Goal: Task Accomplishment & Management: Manage account settings

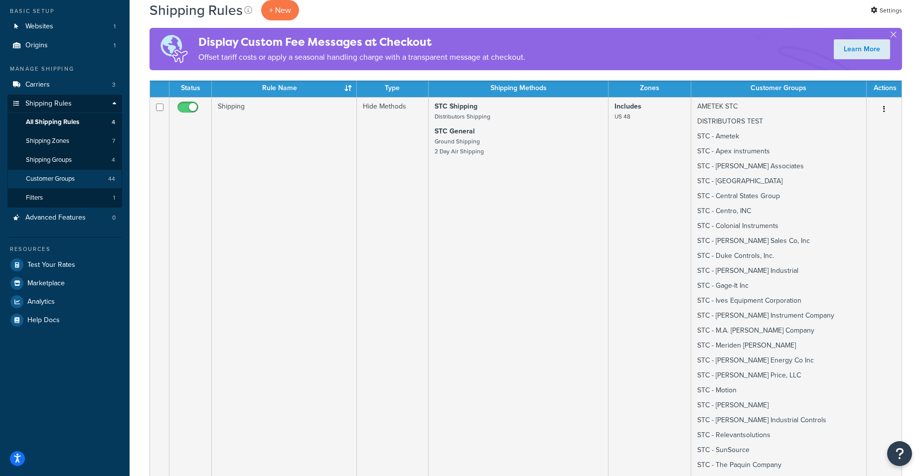
scroll to position [100, 0]
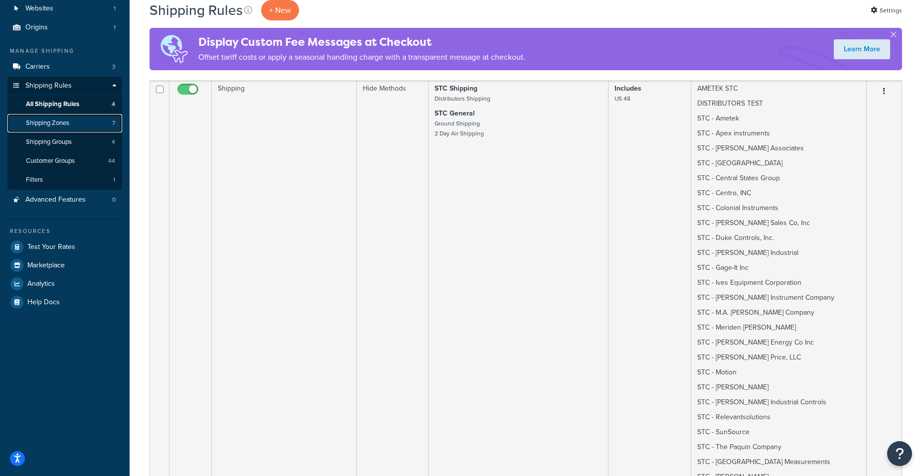
click at [66, 125] on span "Shipping Zones" at bounding box center [47, 123] width 43 height 8
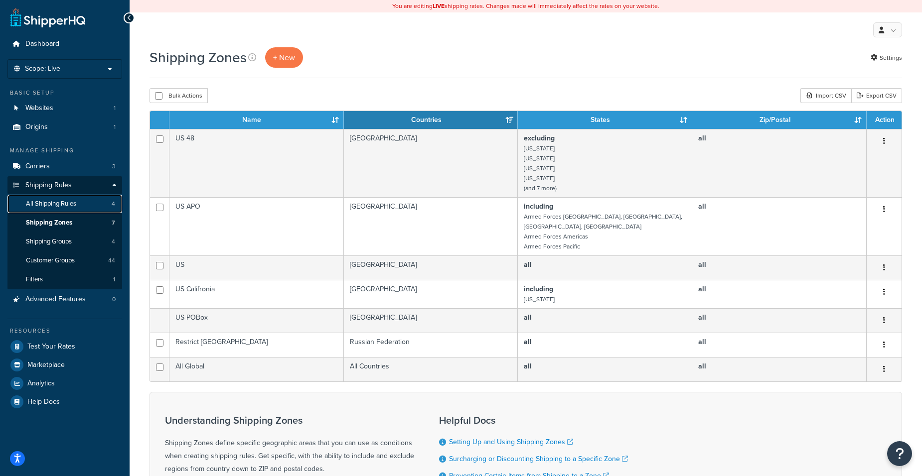
click at [61, 205] on span "All Shipping Rules" at bounding box center [51, 204] width 50 height 8
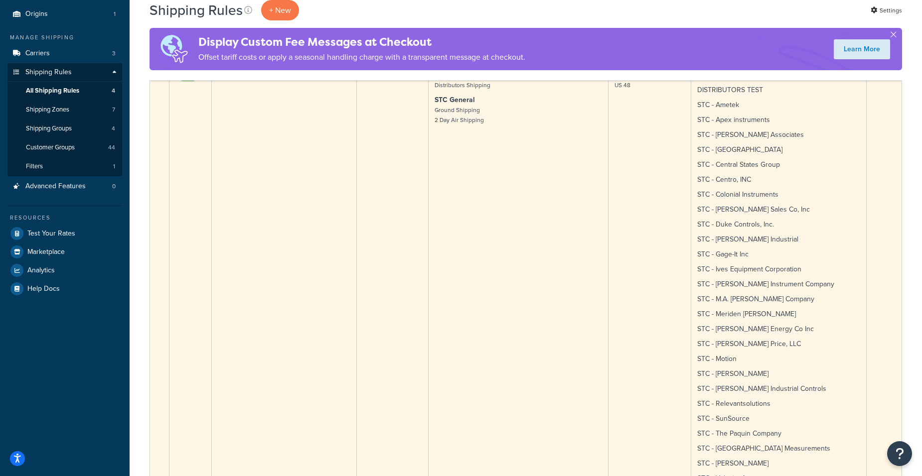
scroll to position [50, 0]
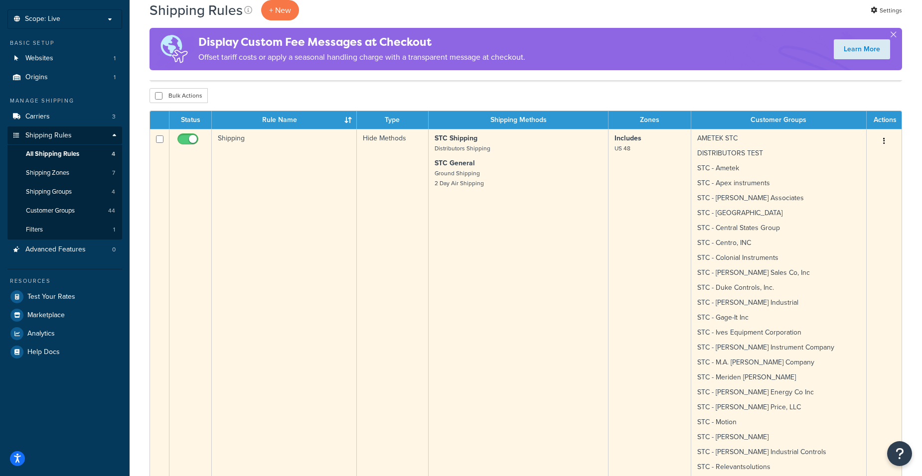
click at [633, 177] on td "Includes US 48" at bounding box center [649, 387] width 83 height 517
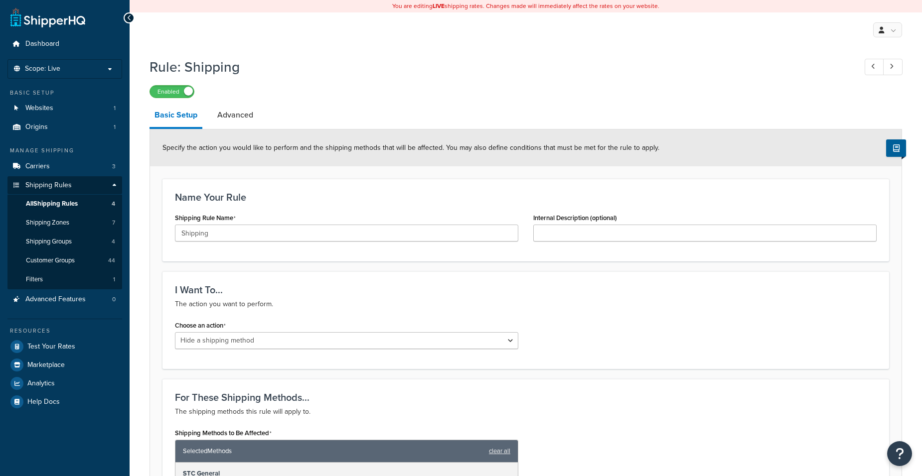
select select "HIDE"
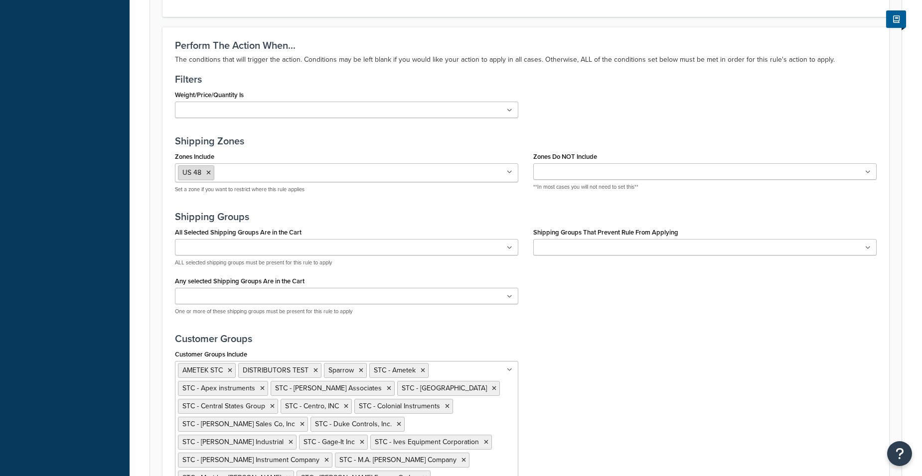
click at [209, 173] on icon at bounding box center [208, 173] width 4 height 6
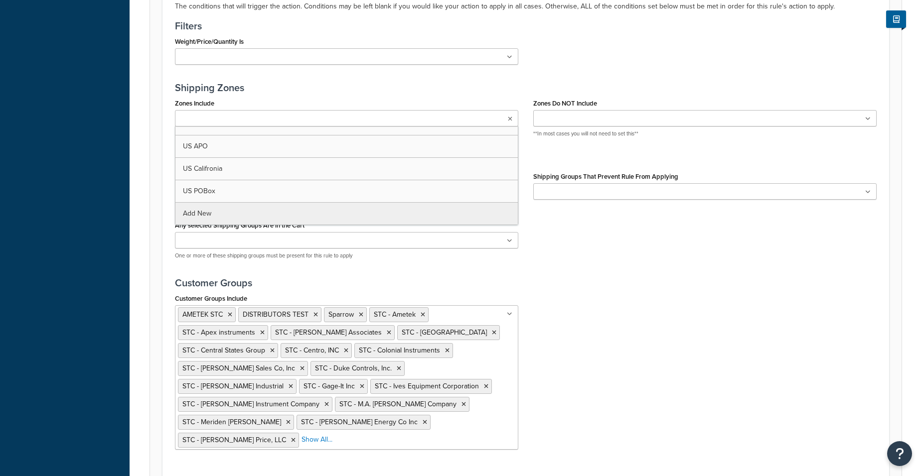
scroll to position [729, 0]
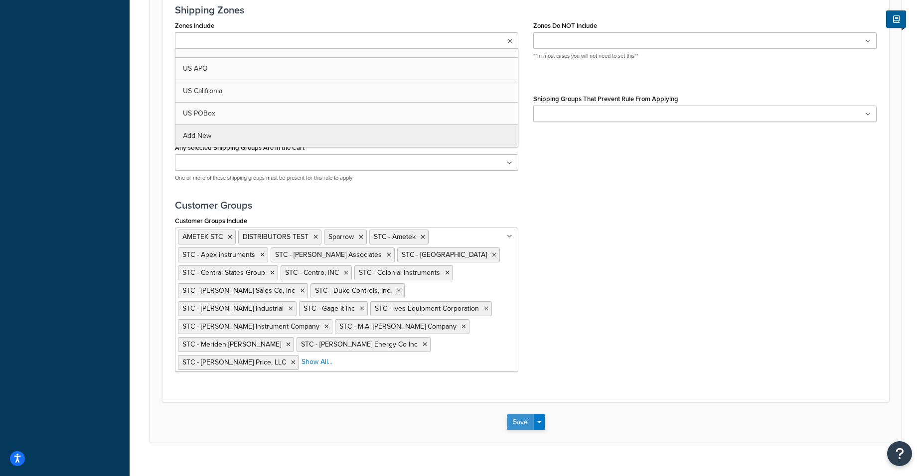
click at [524, 415] on button "Save" at bounding box center [520, 423] width 27 height 16
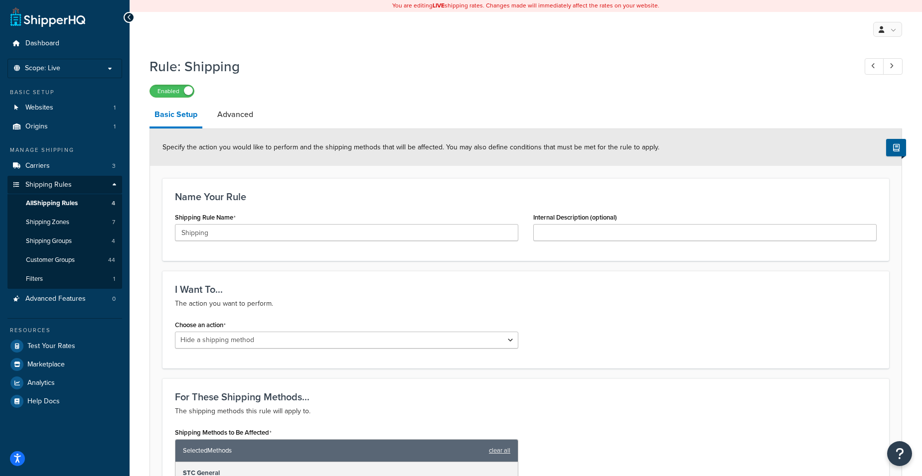
scroll to position [0, 0]
click at [75, 168] on link "Carriers 3" at bounding box center [64, 166] width 115 height 18
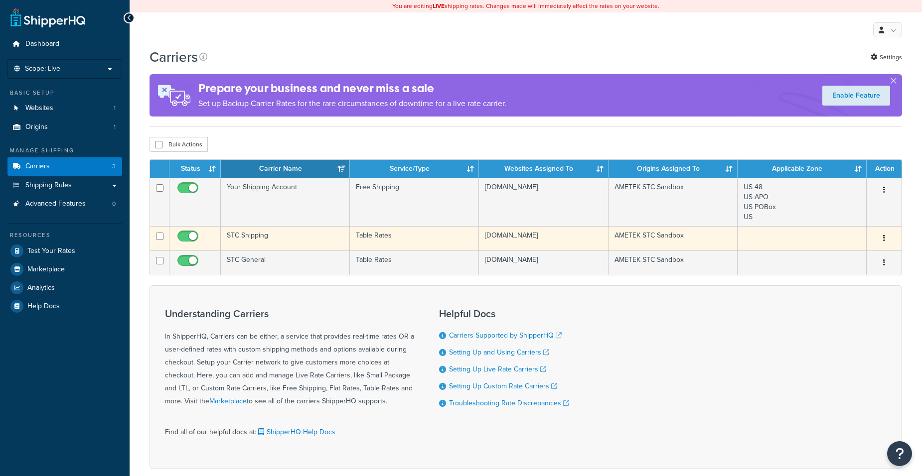
click at [187, 232] on span at bounding box center [187, 237] width 21 height 12
click at [187, 233] on input "checkbox" at bounding box center [188, 239] width 27 height 12
checkbox input "false"
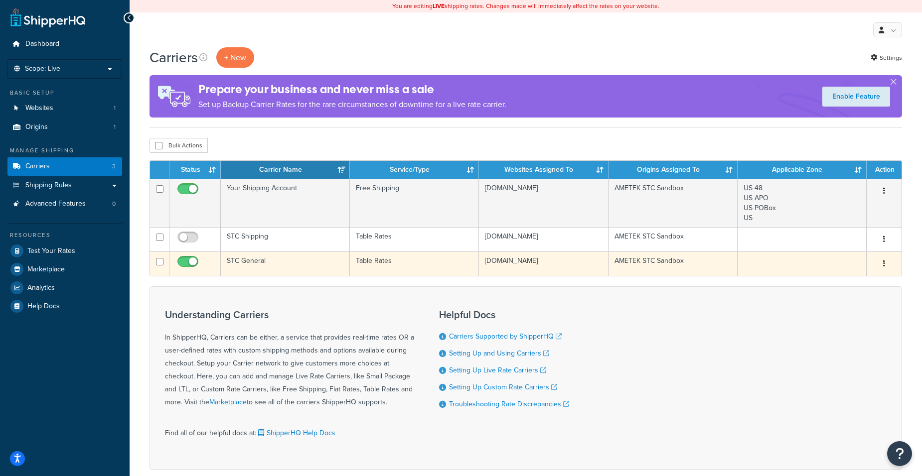
click at [305, 268] on td "STC General" at bounding box center [285, 264] width 129 height 24
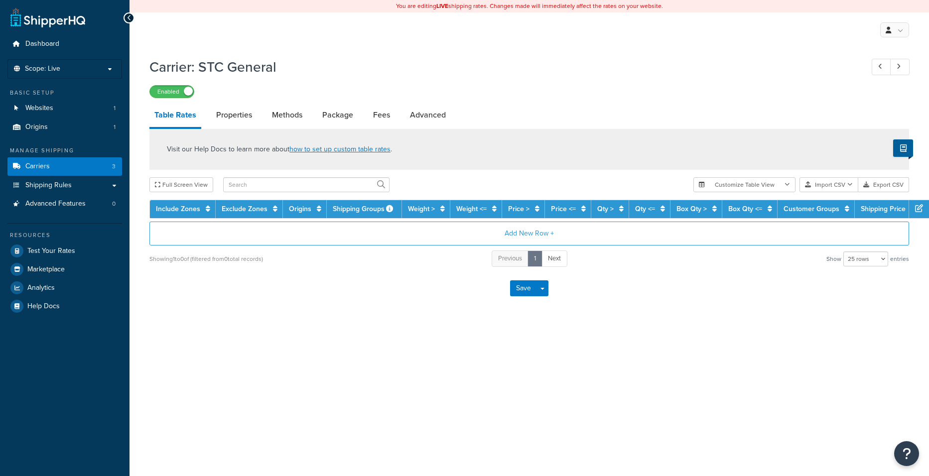
select select "25"
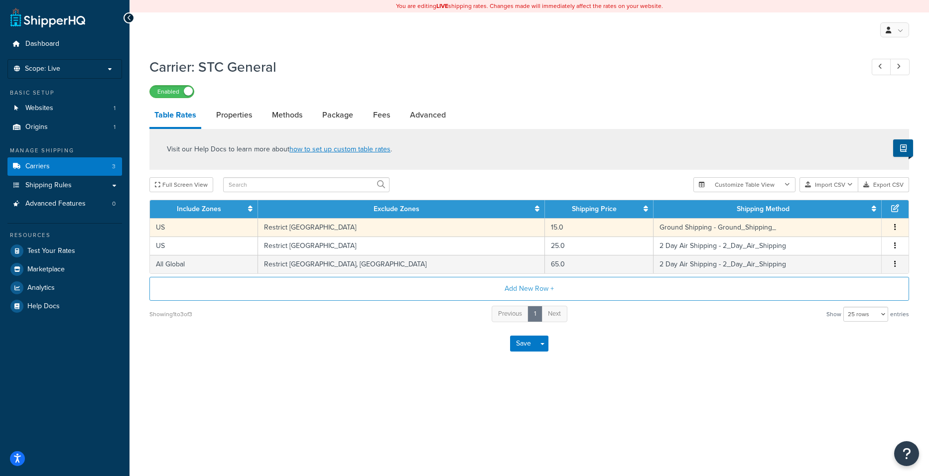
click at [227, 233] on td "US" at bounding box center [204, 227] width 108 height 18
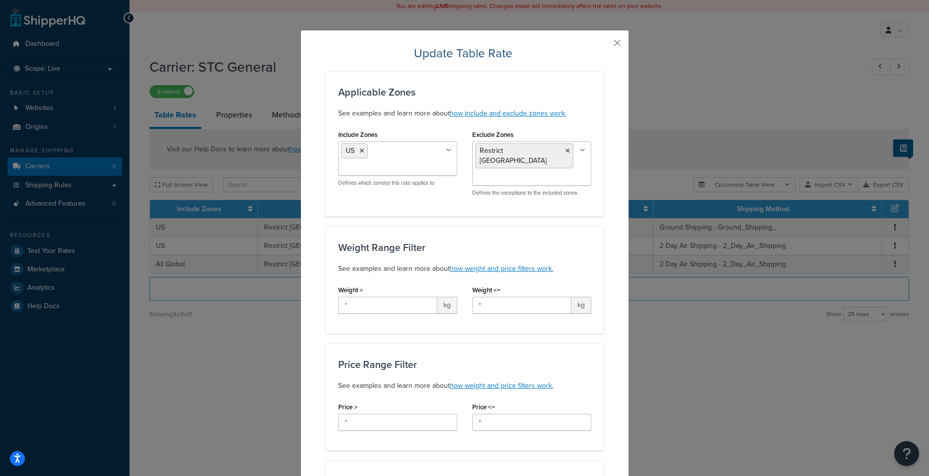
click at [658, 200] on div "Update Table Rate Applicable Zones See examples and learn more about how includ…" at bounding box center [464, 238] width 929 height 476
click at [604, 45] on button "button" at bounding box center [602, 46] width 2 height 2
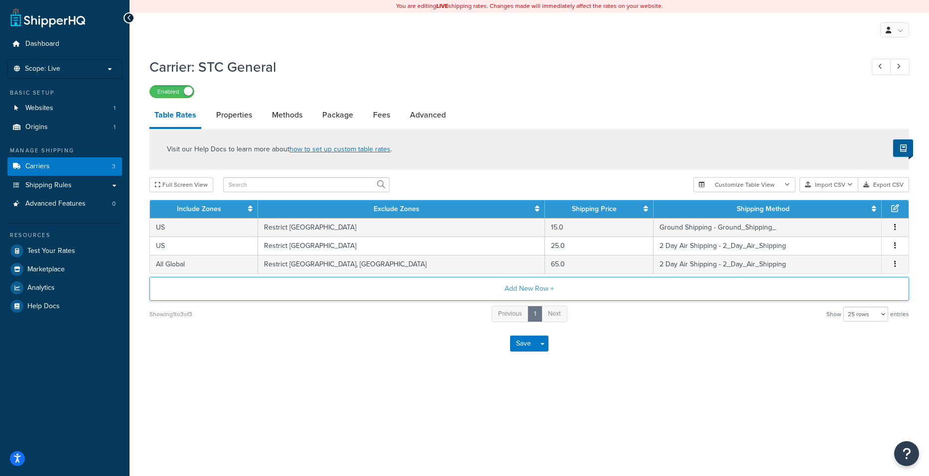
click at [513, 287] on button "Add New Row +" at bounding box center [529, 289] width 760 height 24
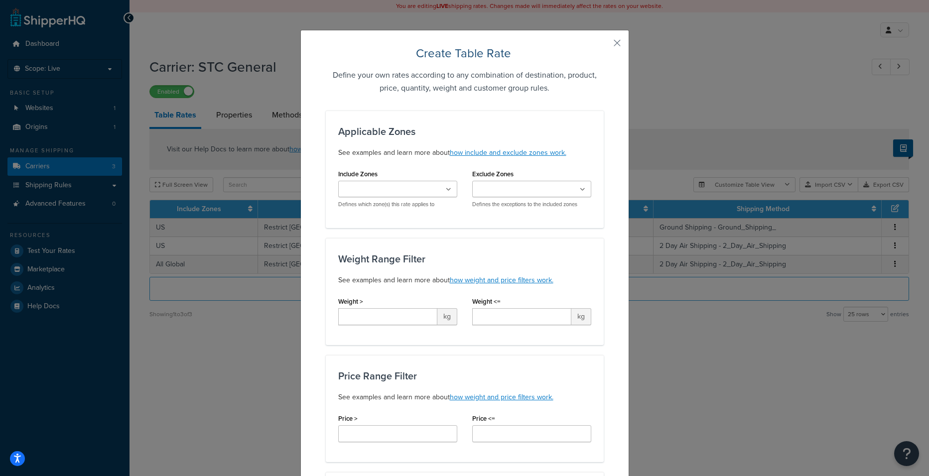
click at [406, 187] on input "Include Zones" at bounding box center [385, 189] width 88 height 11
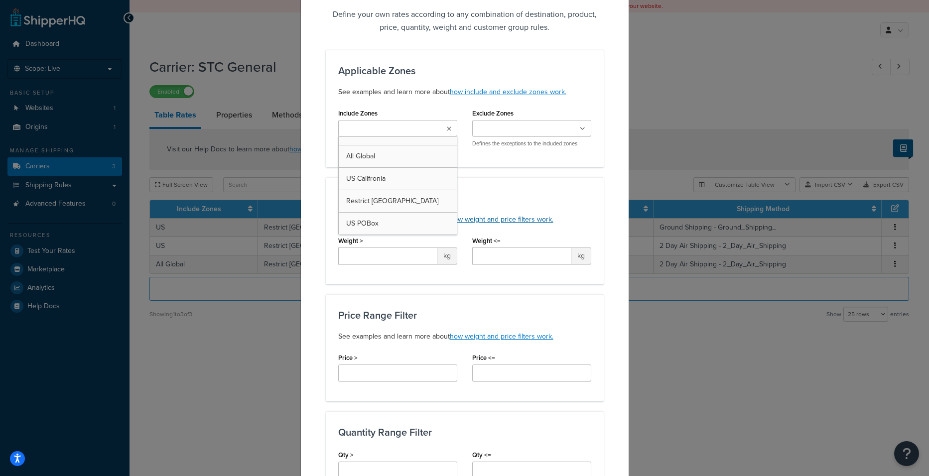
scroll to position [50, 0]
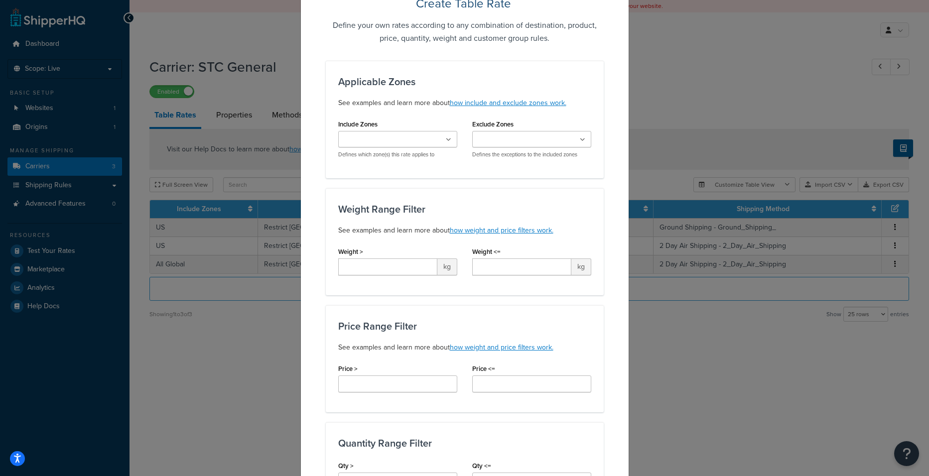
click at [541, 195] on div "Weight Range Filter See examples and learn more about how weight and price filt…" at bounding box center [465, 241] width 278 height 107
click at [424, 136] on ul at bounding box center [397, 139] width 119 height 16
click at [521, 188] on div "Applicable Zones See examples and learn more about how include and exclude zone…" at bounding box center [465, 448] width 278 height 774
click at [637, 65] on div "Create Table Rate Define your own rates according to any combination of destina…" at bounding box center [464, 238] width 929 height 476
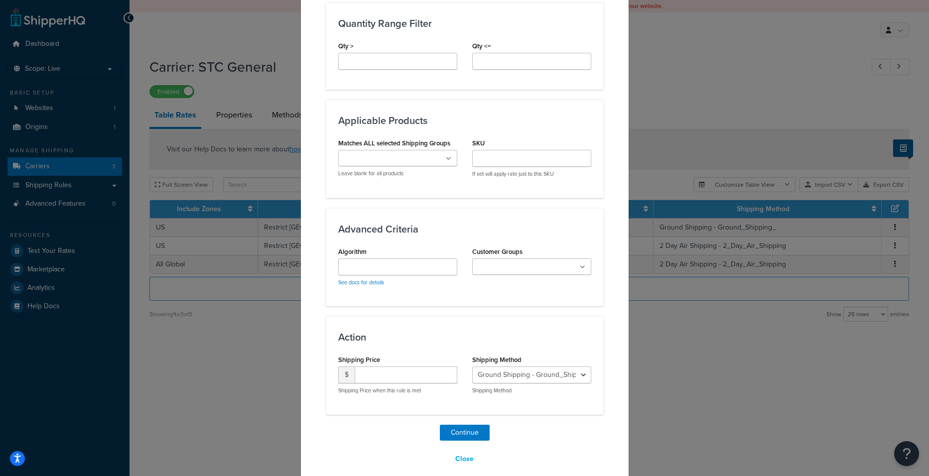
scroll to position [482, 0]
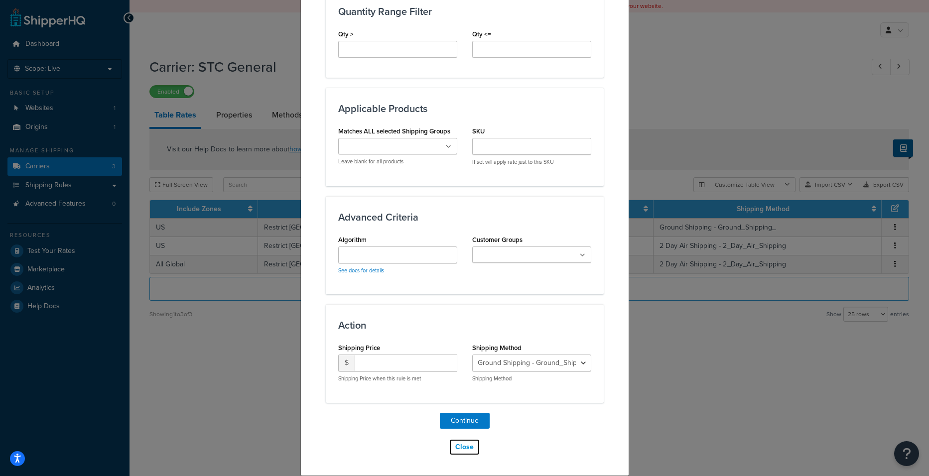
click at [458, 446] on button "Close" at bounding box center [464, 447] width 31 height 17
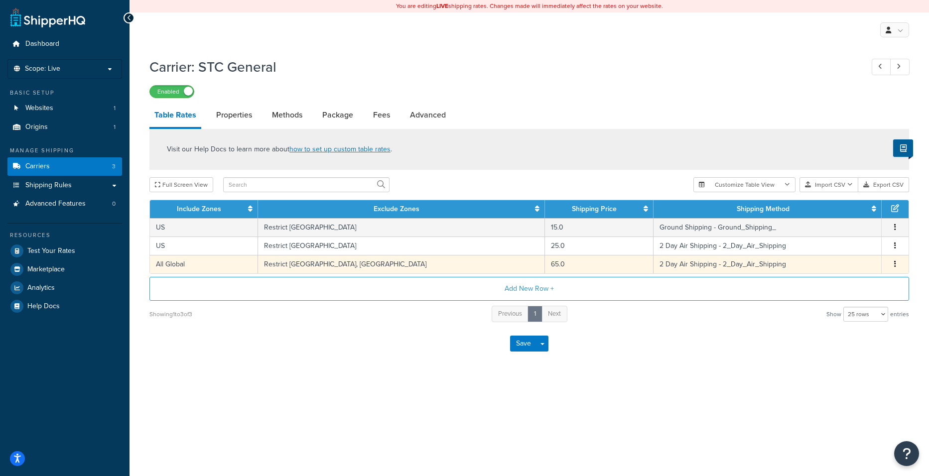
click at [379, 268] on td "Restrict [GEOGRAPHIC_DATA], [GEOGRAPHIC_DATA]" at bounding box center [401, 264] width 287 height 18
select select "182324"
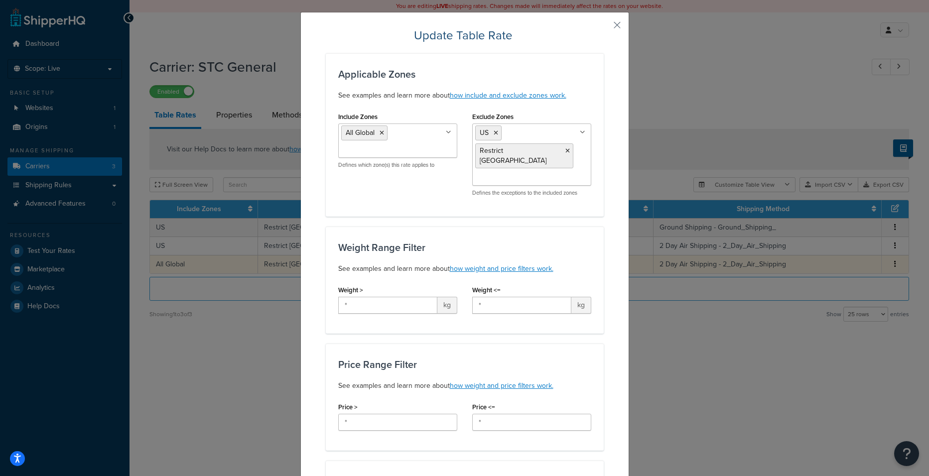
scroll to position [0, 0]
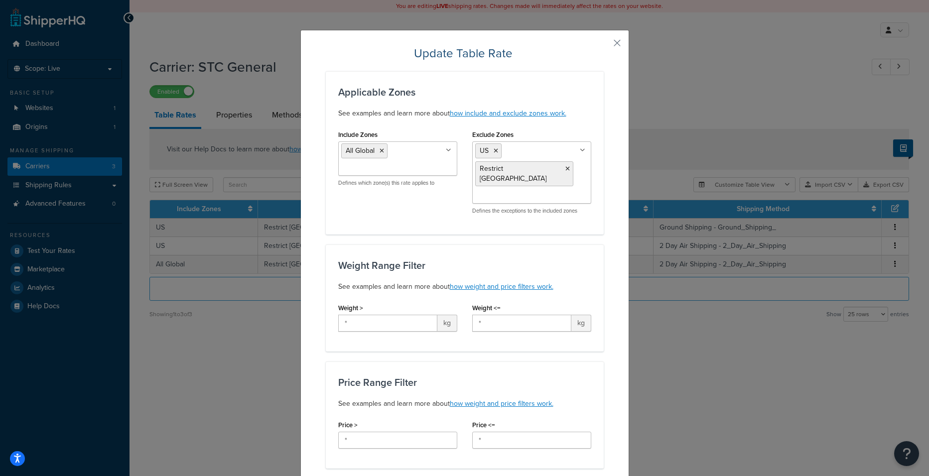
click at [499, 207] on p "Defines the exceptions to the included zones" at bounding box center [531, 210] width 119 height 7
click at [500, 191] on input "Exclude Zones" at bounding box center [519, 196] width 88 height 11
drag, startPoint x: 578, startPoint y: 111, endPoint x: 580, endPoint y: 106, distance: 5.7
click at [578, 111] on p "See examples and learn more about how include and exclude zones work." at bounding box center [464, 114] width 253 height 12
click at [604, 45] on button "button" at bounding box center [602, 46] width 2 height 2
